Goal: Task Accomplishment & Management: Use online tool/utility

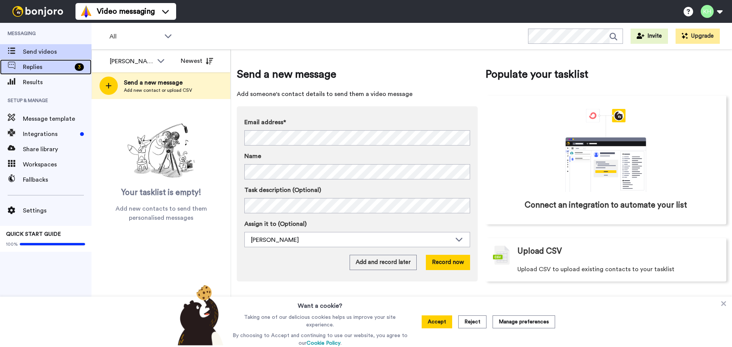
click at [61, 68] on span "Replies" at bounding box center [47, 67] width 49 height 9
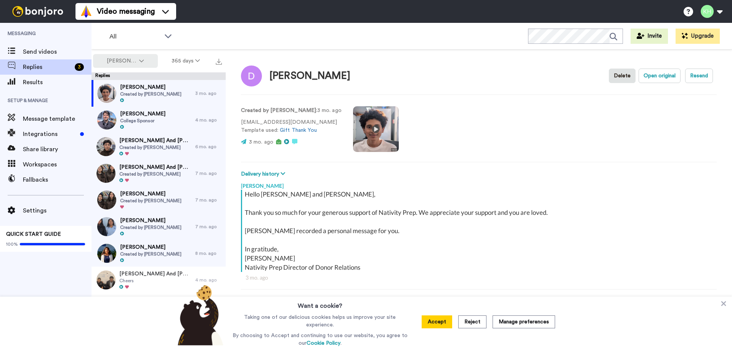
click at [148, 60] on button "[PERSON_NAME]" at bounding box center [125, 61] width 65 height 14
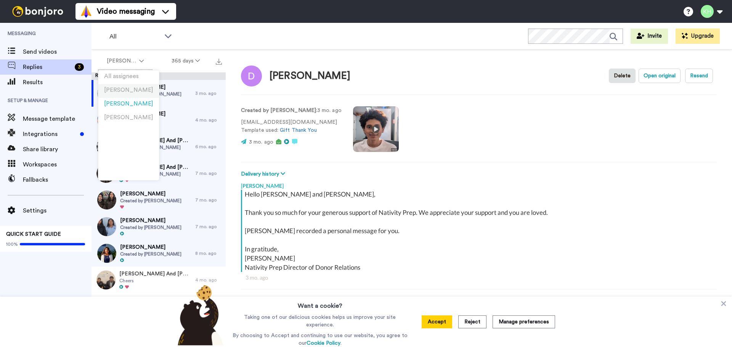
click at [121, 88] on span "[PERSON_NAME]" at bounding box center [128, 90] width 49 height 6
type textarea "x"
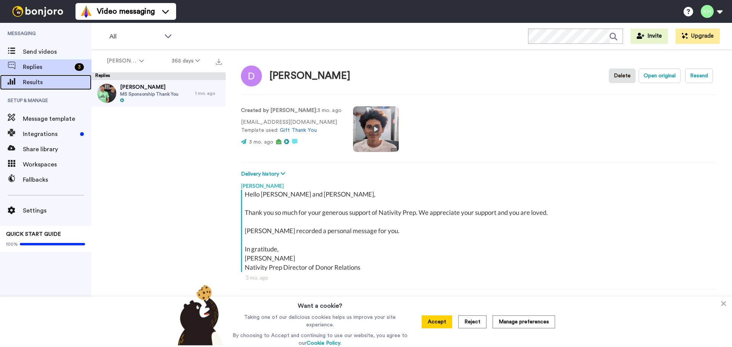
click at [38, 83] on span "Results" at bounding box center [57, 82] width 69 height 9
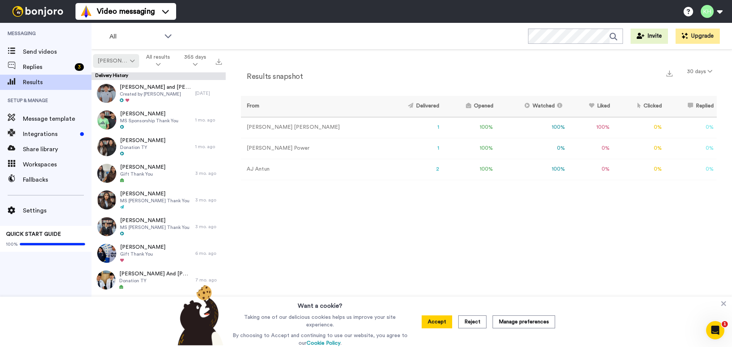
click at [129, 58] on button "[PERSON_NAME]" at bounding box center [116, 61] width 46 height 14
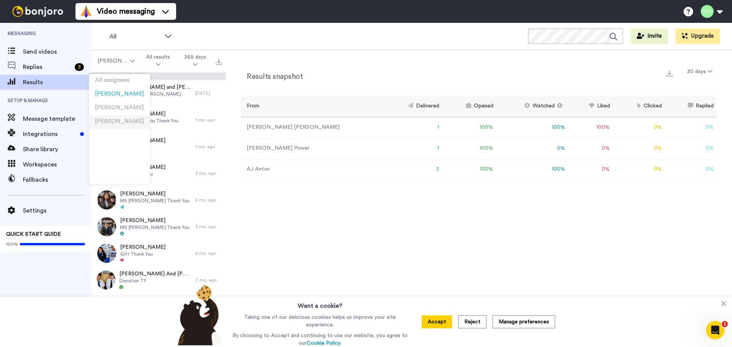
click at [114, 122] on span "[PERSON_NAME]" at bounding box center [119, 122] width 49 height 6
